Goal: Information Seeking & Learning: Understand process/instructions

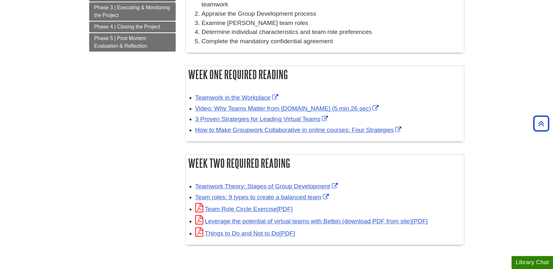
scroll to position [175, 0]
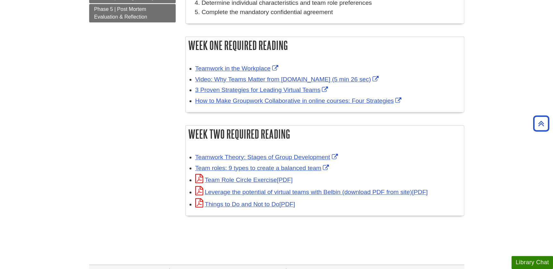
click at [68, 158] on body "Skip to Main Content Search My Davenport DU Library Library Guides BUSN 489 Req…" at bounding box center [276, 112] width 553 height 575
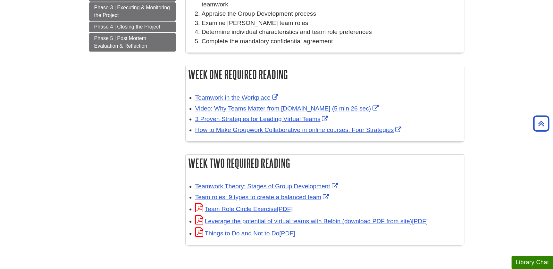
scroll to position [116, 0]
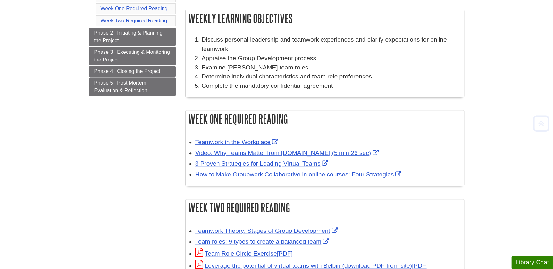
scroll to position [116, 0]
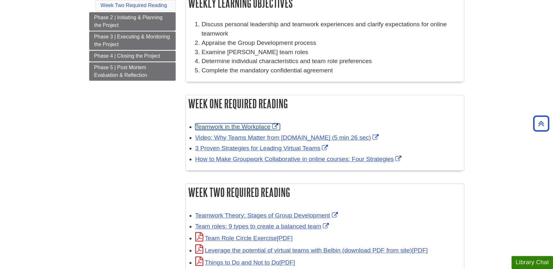
click at [258, 125] on link "Teamwork in the Workplace" at bounding box center [237, 126] width 85 height 7
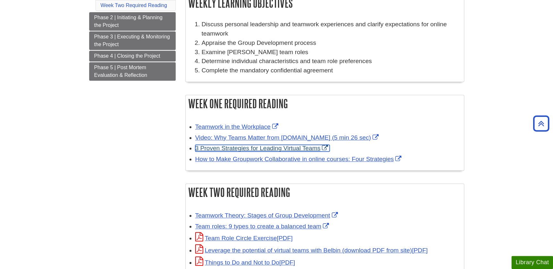
click at [239, 151] on link "3 Proven Strategies for Leading Virtual Teams" at bounding box center [262, 148] width 135 height 7
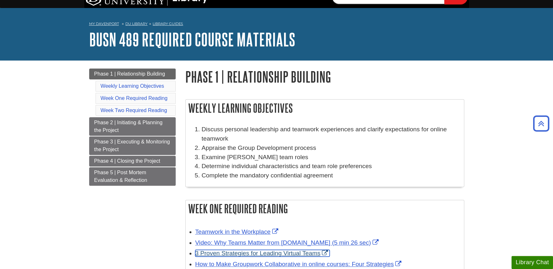
scroll to position [0, 0]
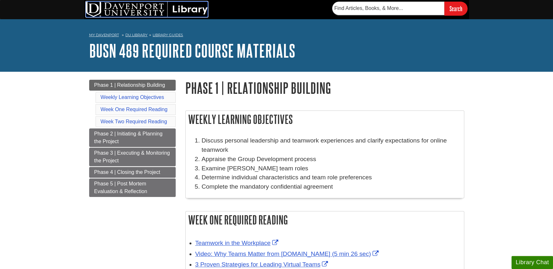
click at [158, 7] on img at bounding box center [147, 9] width 122 height 15
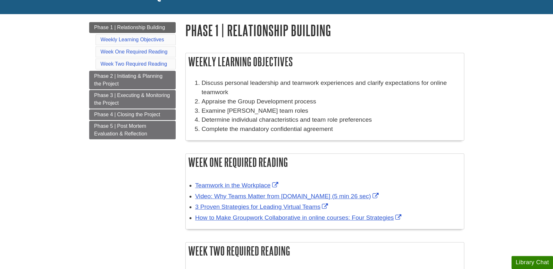
scroll to position [58, 0]
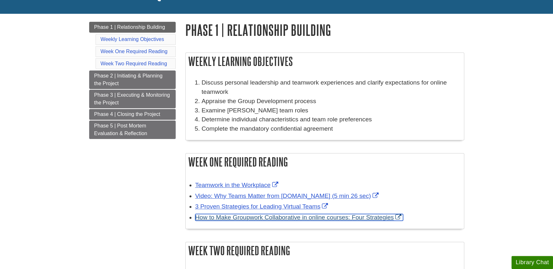
click at [255, 219] on link "How to Make Groupwork Collaborative in online courses: Four Strategies" at bounding box center [299, 217] width 208 height 7
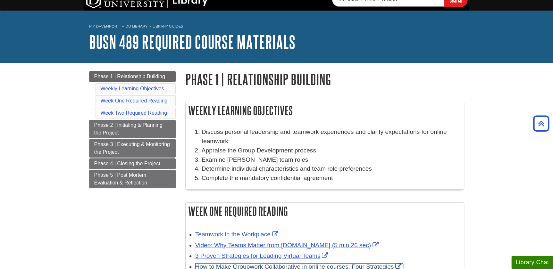
scroll to position [0, 0]
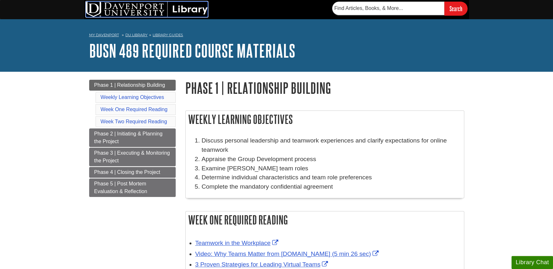
click at [139, 9] on img at bounding box center [147, 9] width 122 height 15
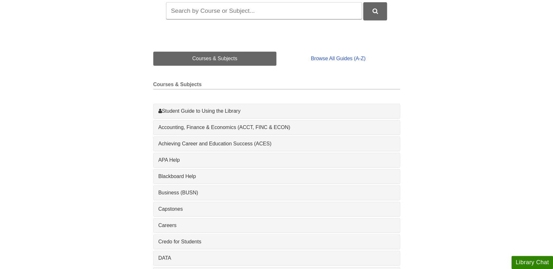
scroll to position [116, 0]
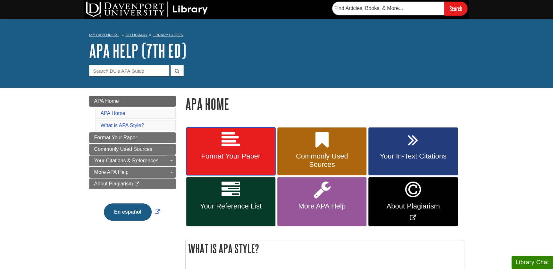
click at [220, 152] on link "Format Your Paper" at bounding box center [230, 152] width 89 height 48
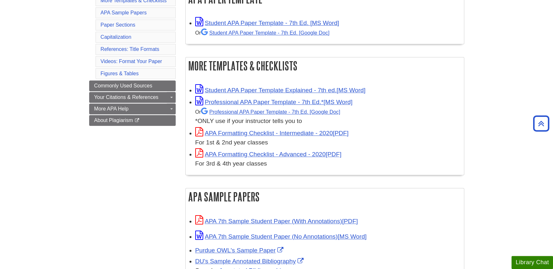
scroll to position [87, 0]
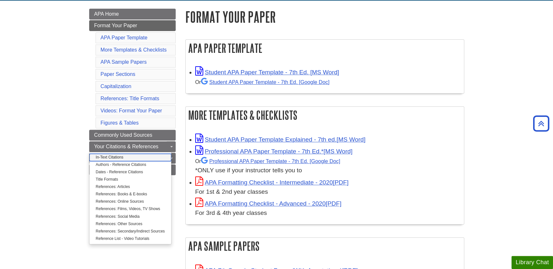
click at [124, 155] on link "In-Text Citations" at bounding box center [130, 157] width 82 height 7
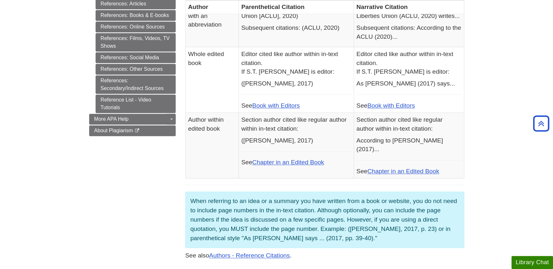
scroll to position [233, 0]
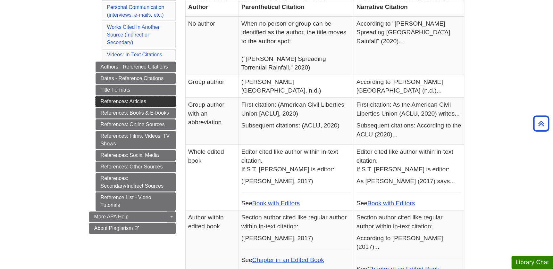
click at [140, 99] on link "References: Articles" at bounding box center [136, 101] width 80 height 11
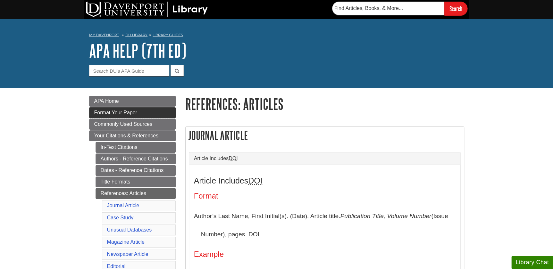
click at [141, 114] on link "Format Your Paper" at bounding box center [132, 112] width 87 height 11
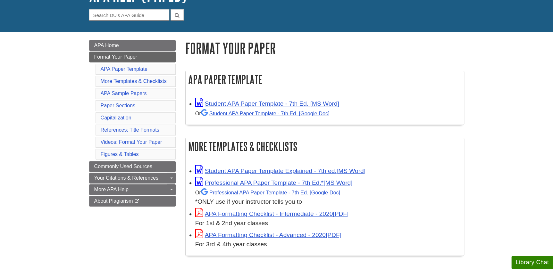
scroll to position [58, 0]
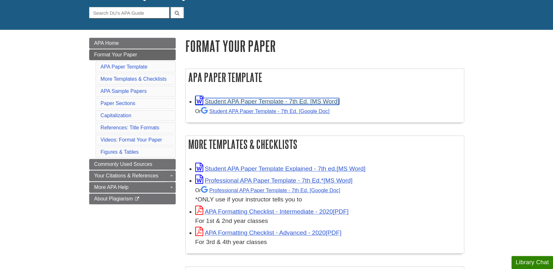
click at [296, 98] on link "Student APA Paper Template - 7th Ed. [MS Word]" at bounding box center [267, 101] width 144 height 7
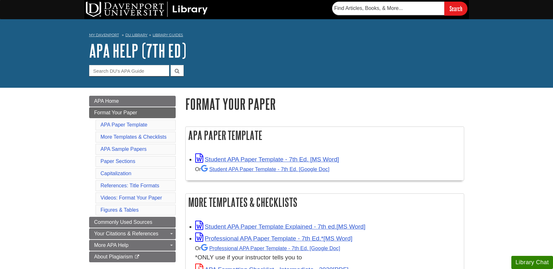
scroll to position [58, 0]
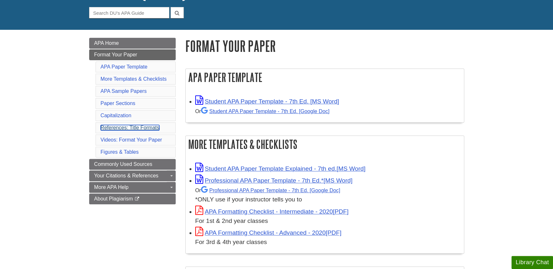
click at [137, 128] on link "References: Title Formats" at bounding box center [130, 127] width 59 height 5
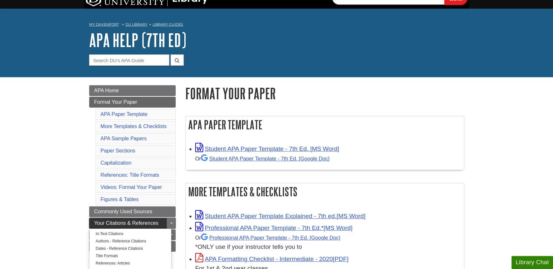
scroll to position [40, 0]
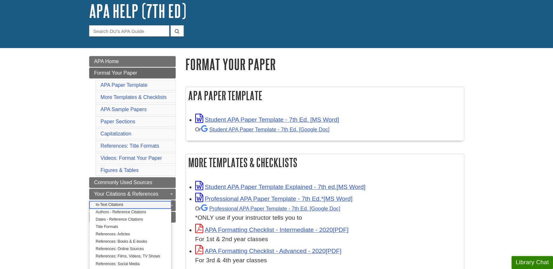
click at [133, 205] on link "In-Text Citations" at bounding box center [130, 204] width 82 height 7
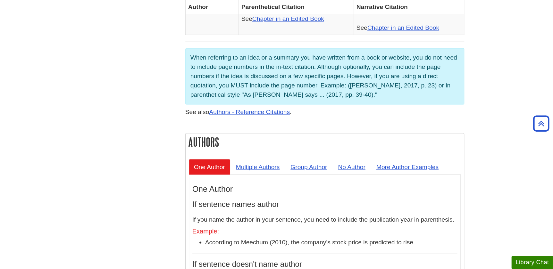
scroll to position [525, 0]
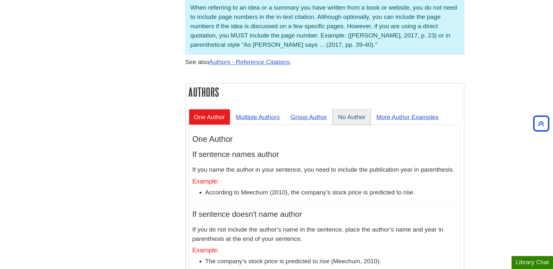
click at [350, 109] on link "No Author" at bounding box center [352, 117] width 38 height 16
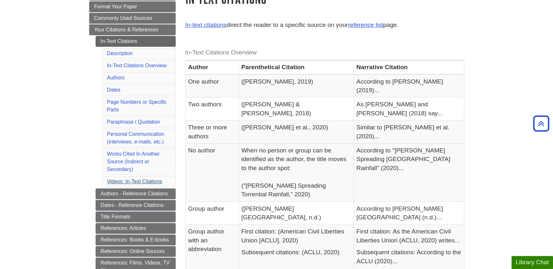
scroll to position [116, 0]
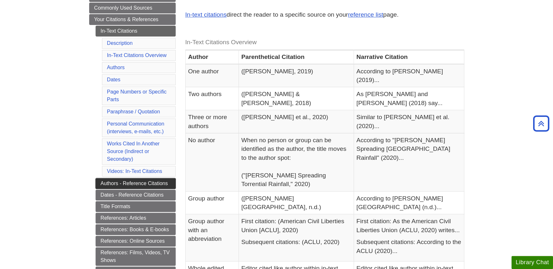
click at [144, 182] on link "Authors - Reference Citations" at bounding box center [136, 183] width 80 height 11
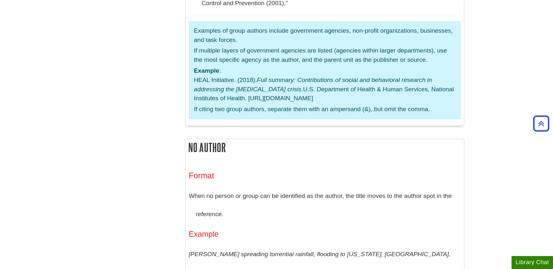
scroll to position [1603, 0]
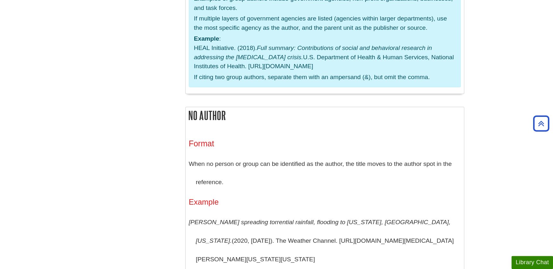
click at [72, 142] on body "Skip to Main Content Search My [PERSON_NAME] DU Library Library Guides APA APA …" at bounding box center [276, 37] width 553 height 3280
